Goal: Task Accomplishment & Management: Use online tool/utility

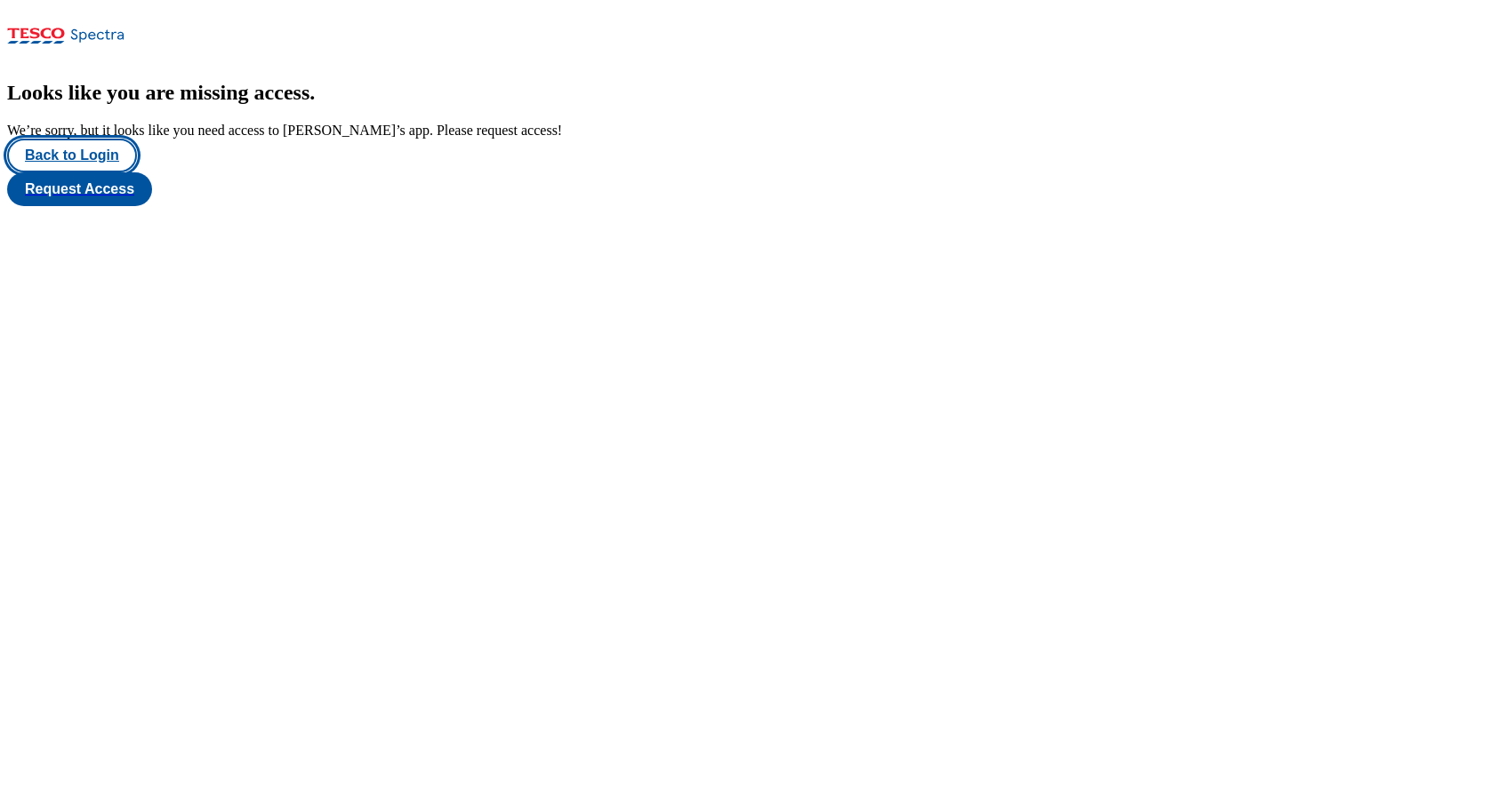
click at [56, 173] on button "Back to Login" at bounding box center [72, 155] width 130 height 33
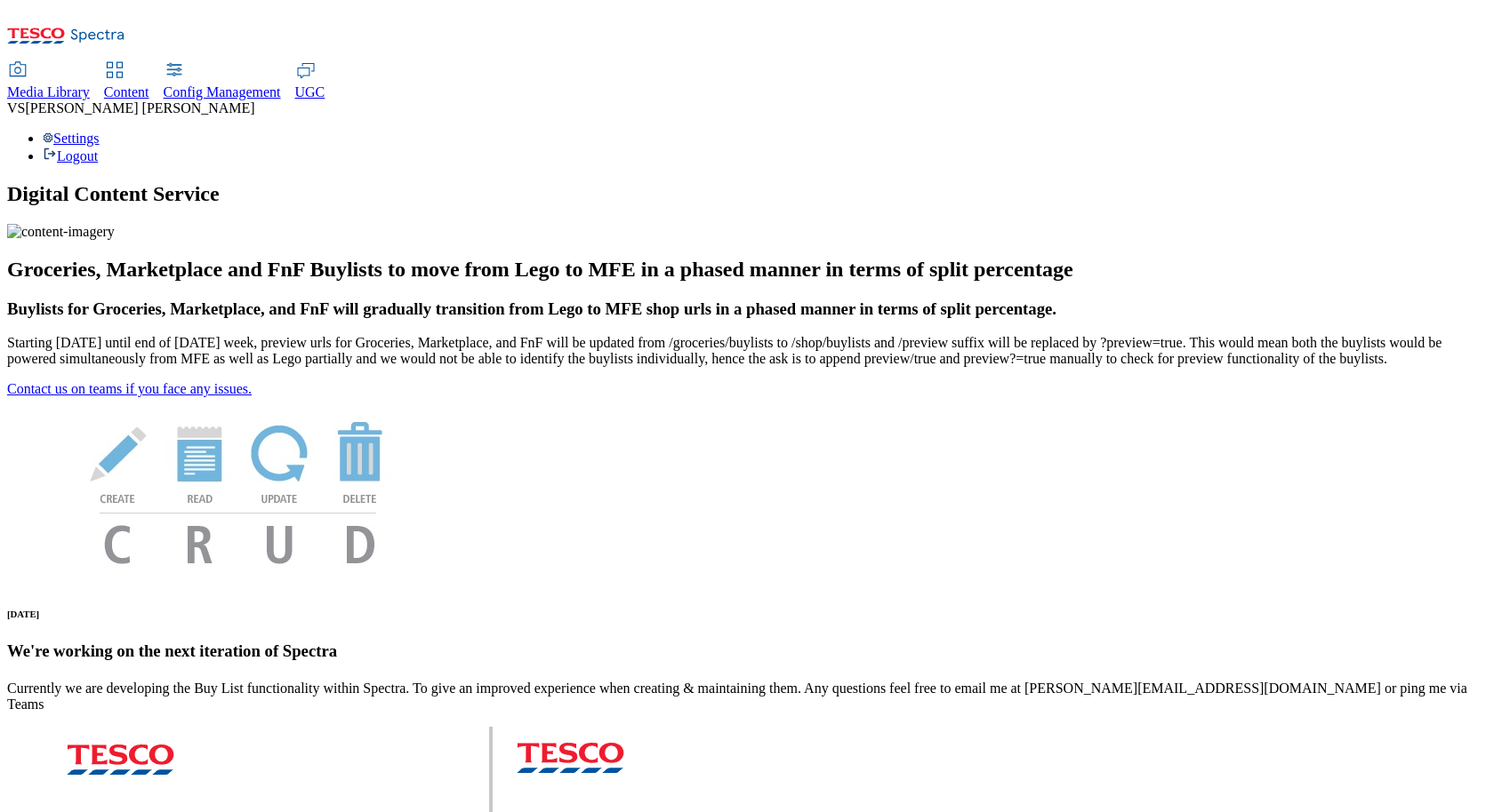
click at [149, 84] on span "Content" at bounding box center [126, 92] width 45 height 15
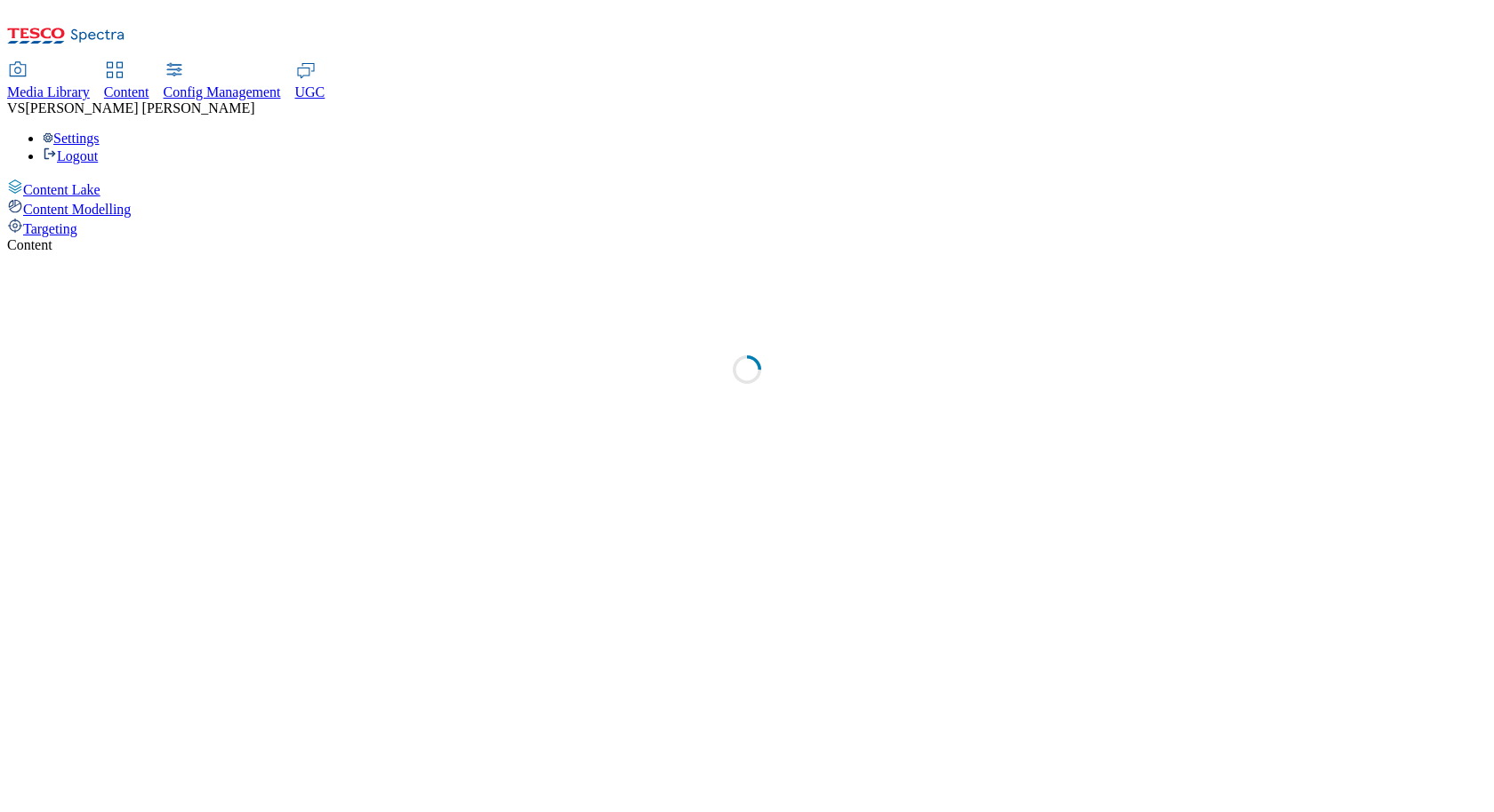
select select "group-comms"
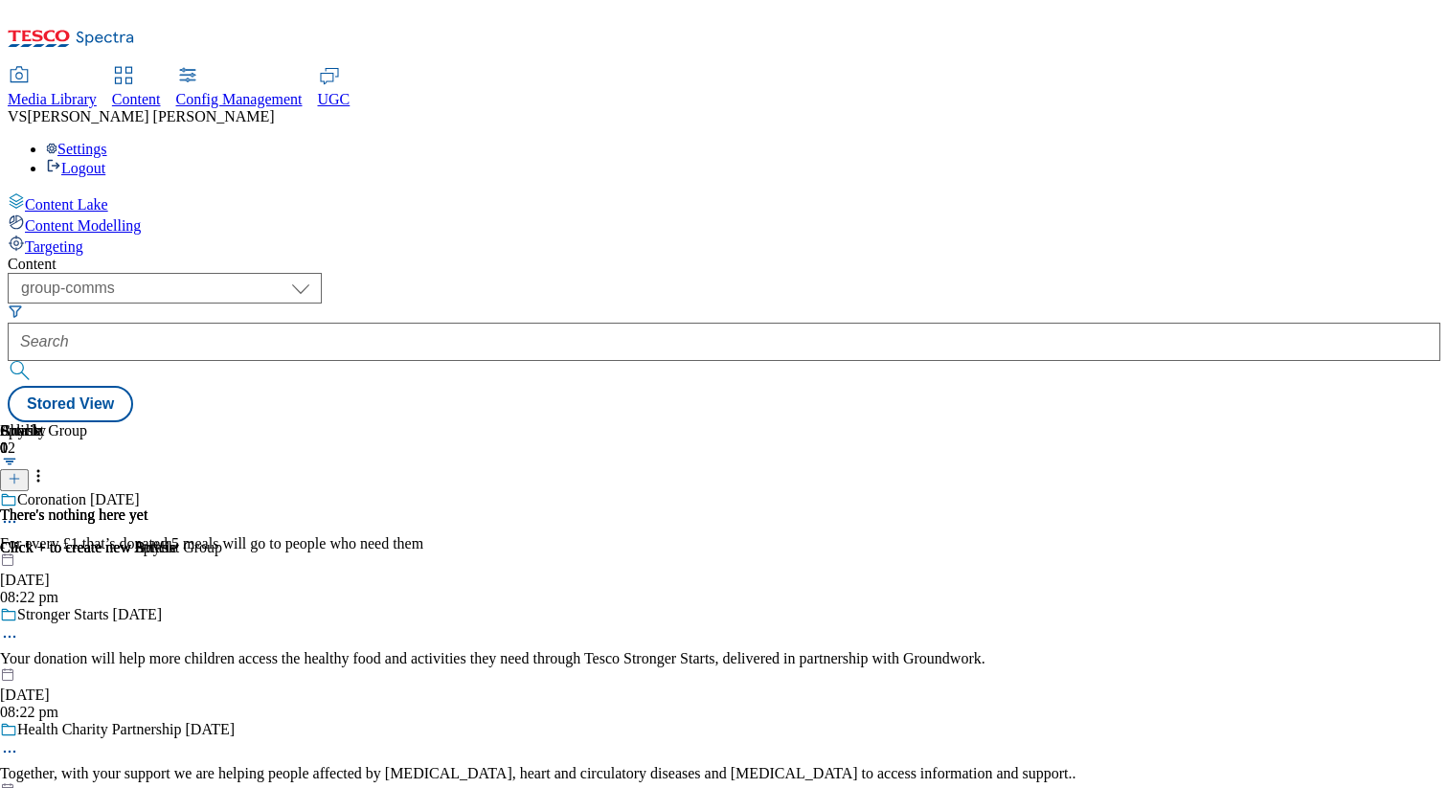
click at [921, 256] on div "Content ( optional ) dotcom-cz dotcom-hu dotcom-sk fnf-uk ghs-roi ghs-uk group-…" at bounding box center [724, 339] width 1433 height 167
click at [152, 235] on div "Targeting" at bounding box center [724, 245] width 1433 height 21
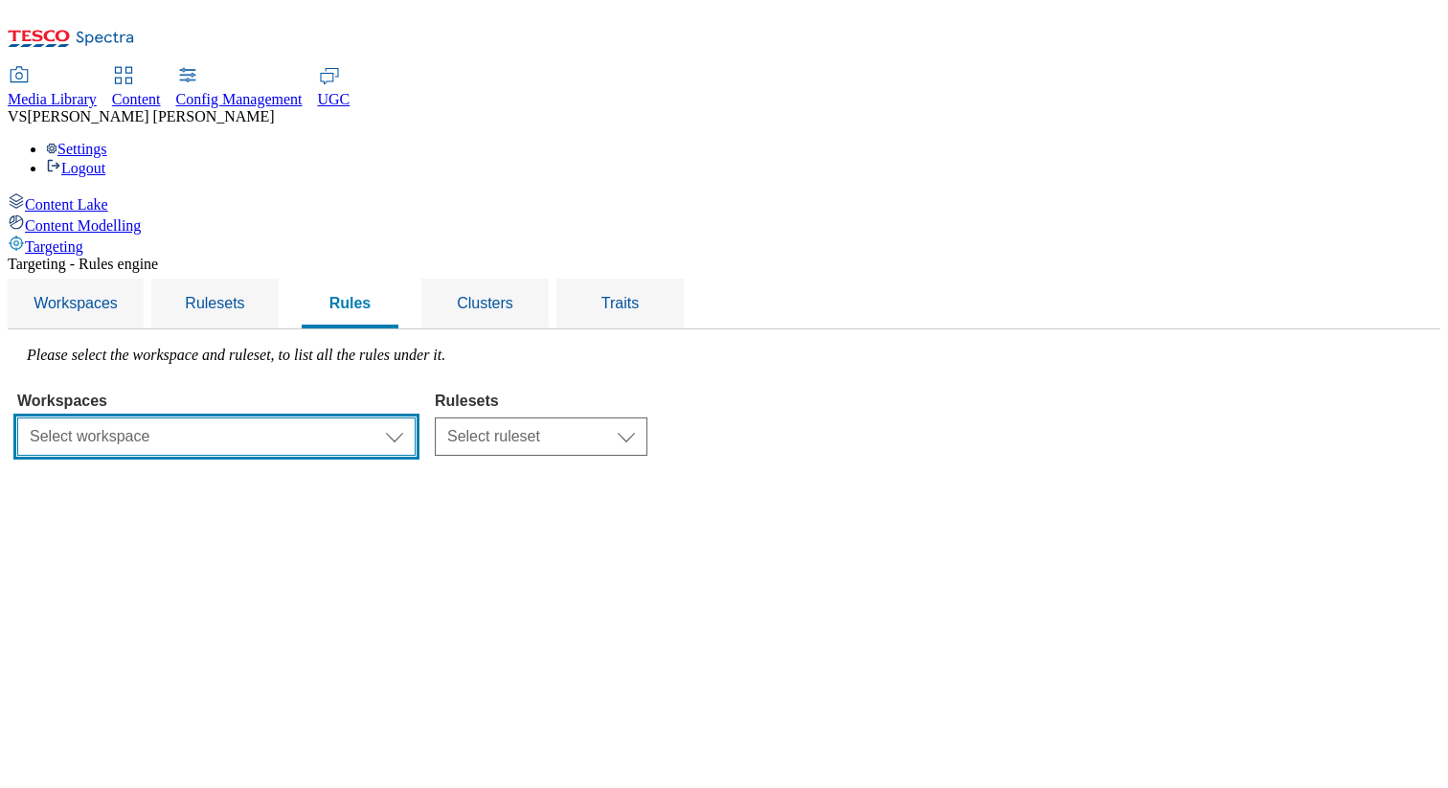
click at [416, 418] on select "Select workspace Test Targeting_28th_August_Sanity test 20th march Test_Sanity_…" at bounding box center [216, 437] width 398 height 38
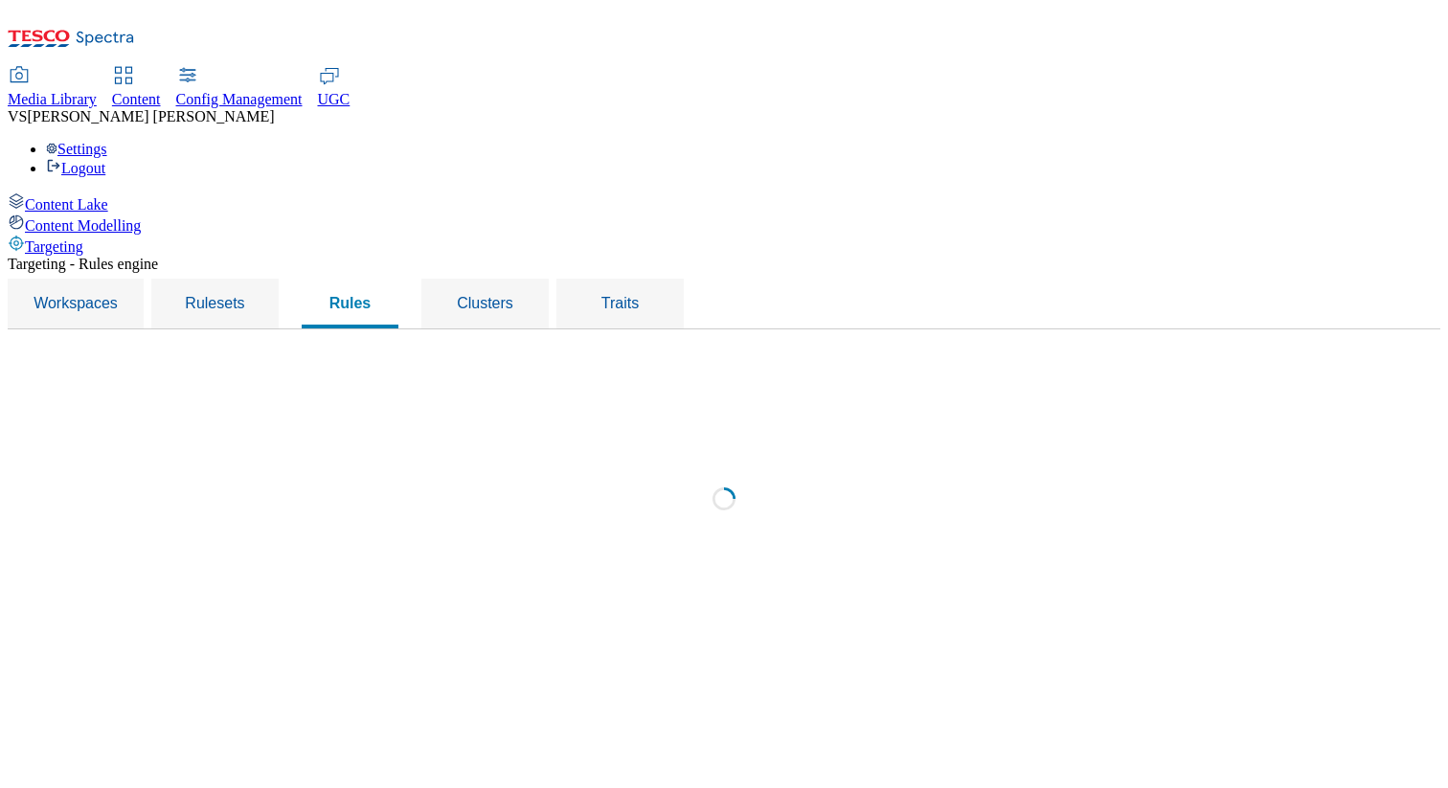
select select "f510054f-adaa-4692-b570-80fa3897127a"
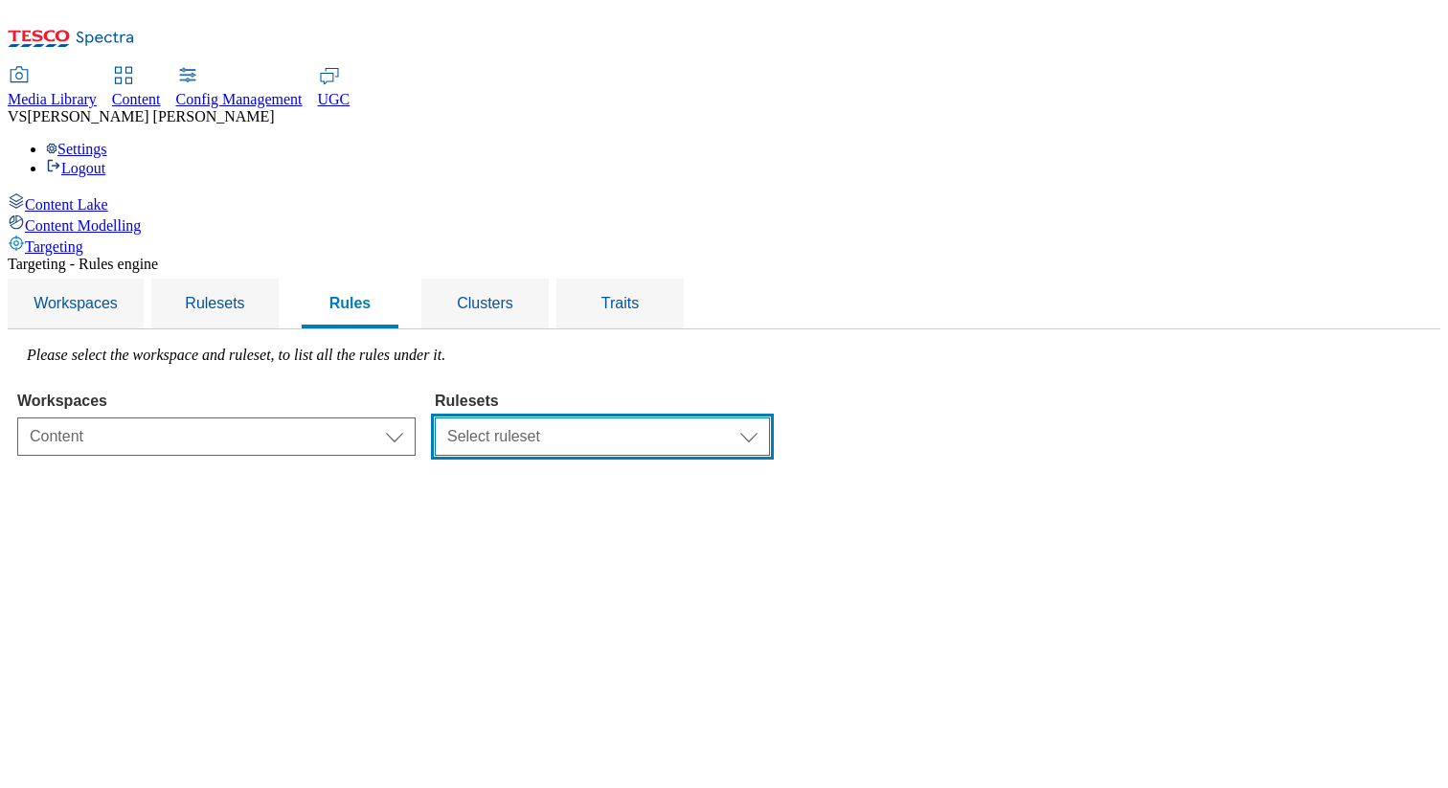
click at [757, 418] on select "Select ruleset CZ TEST HU ROI SK UK clubcard-roi clubcard-website customer-enga…" at bounding box center [602, 437] width 335 height 38
select select "e2fc2791-e495-43be-be06-3e254f21d69a"
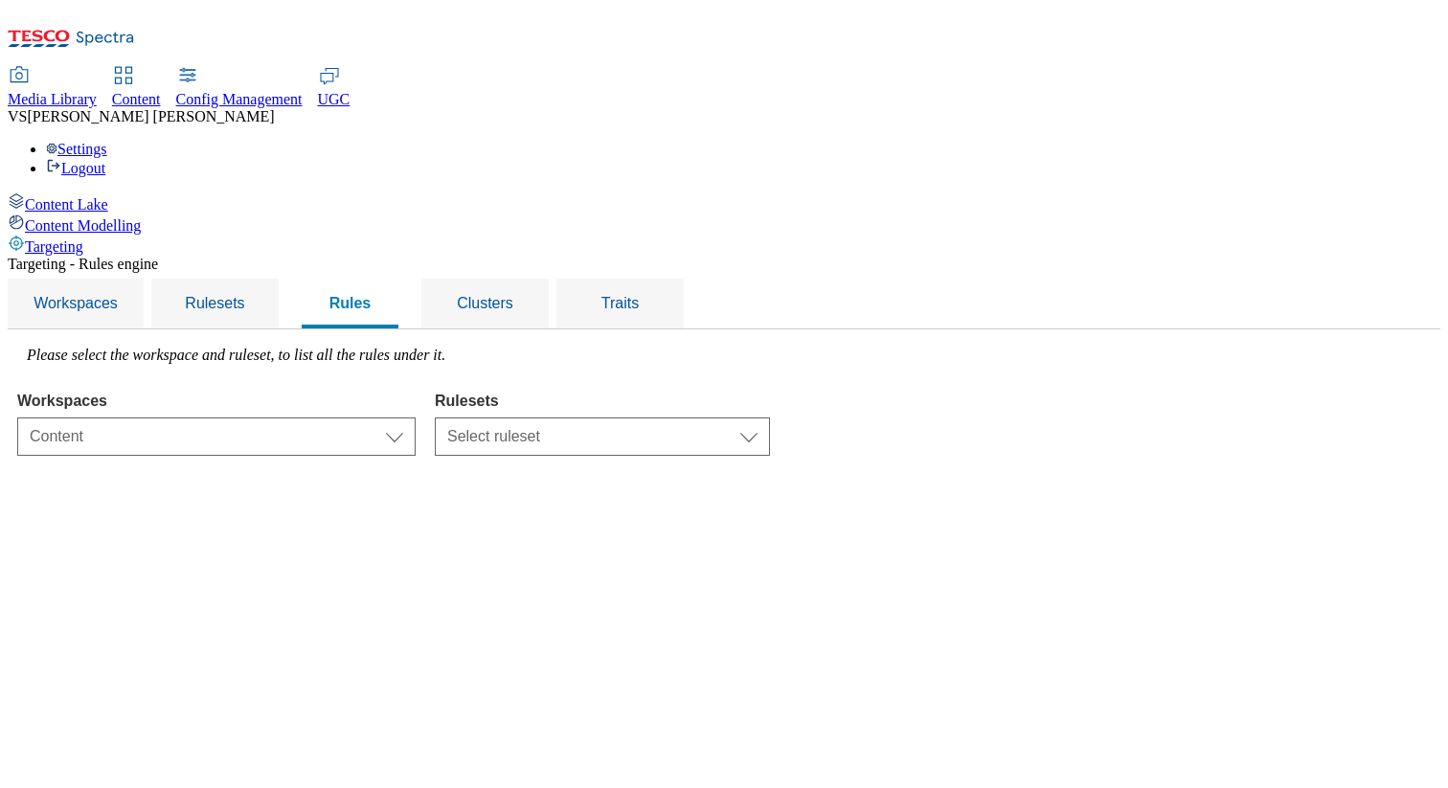
click at [675, 418] on select "Select ruleset CZ TEST HU ROI SK UK clubcard-roi clubcard-website customer-enga…" at bounding box center [602, 437] width 335 height 38
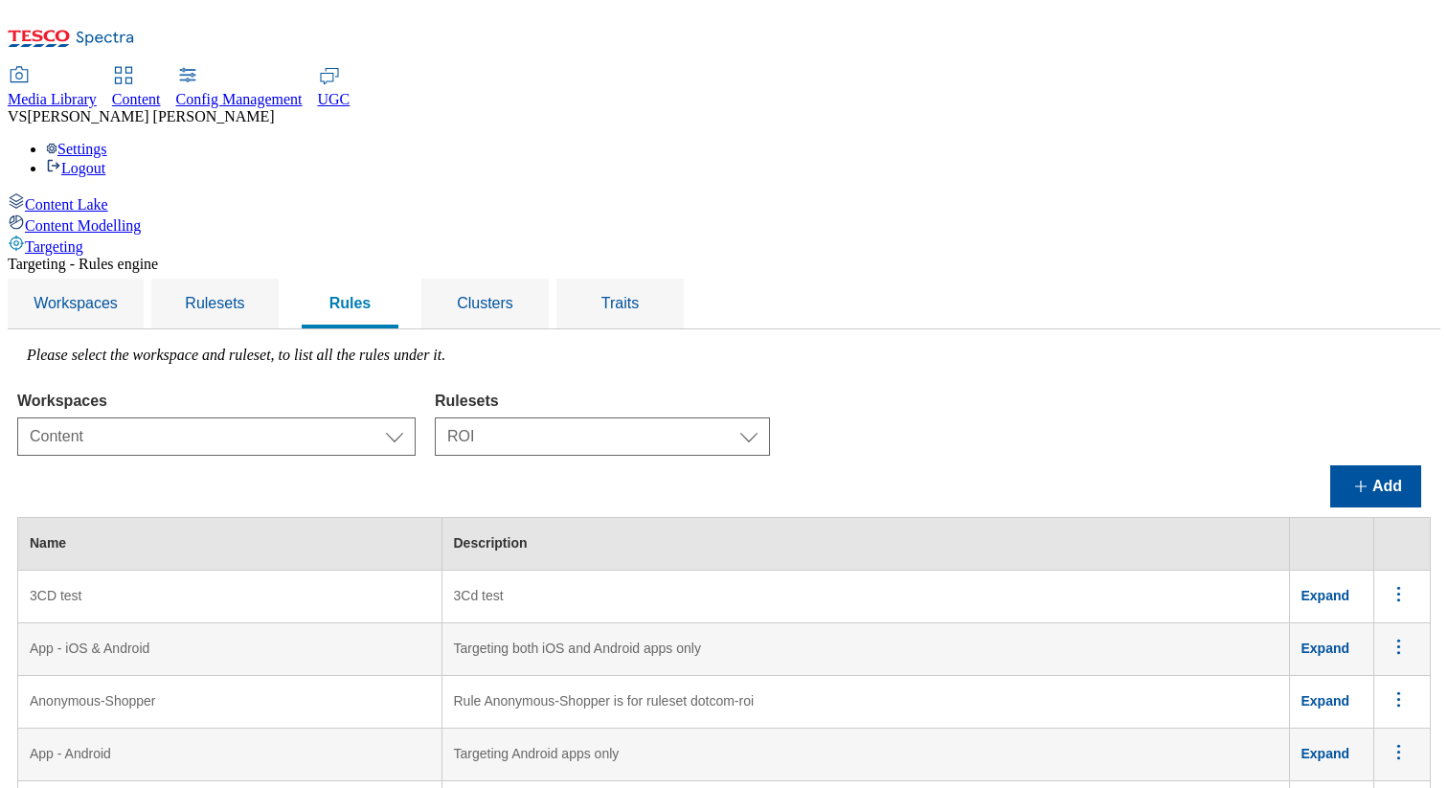
scroll to position [1491, 0]
